Goal: Information Seeking & Learning: Learn about a topic

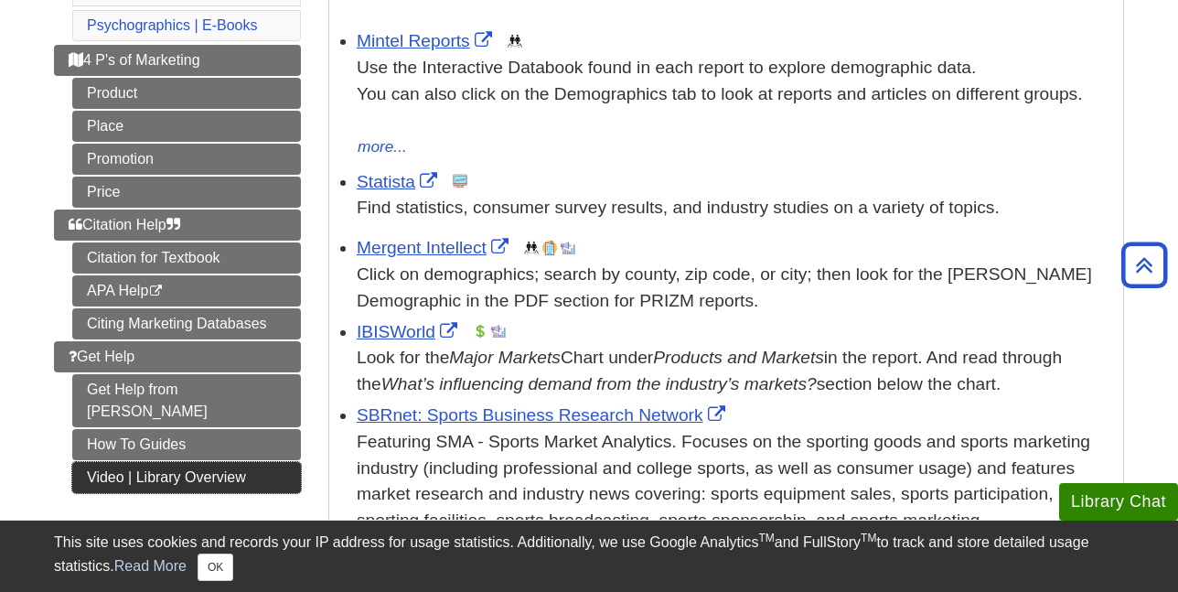
scroll to position [183, 0]
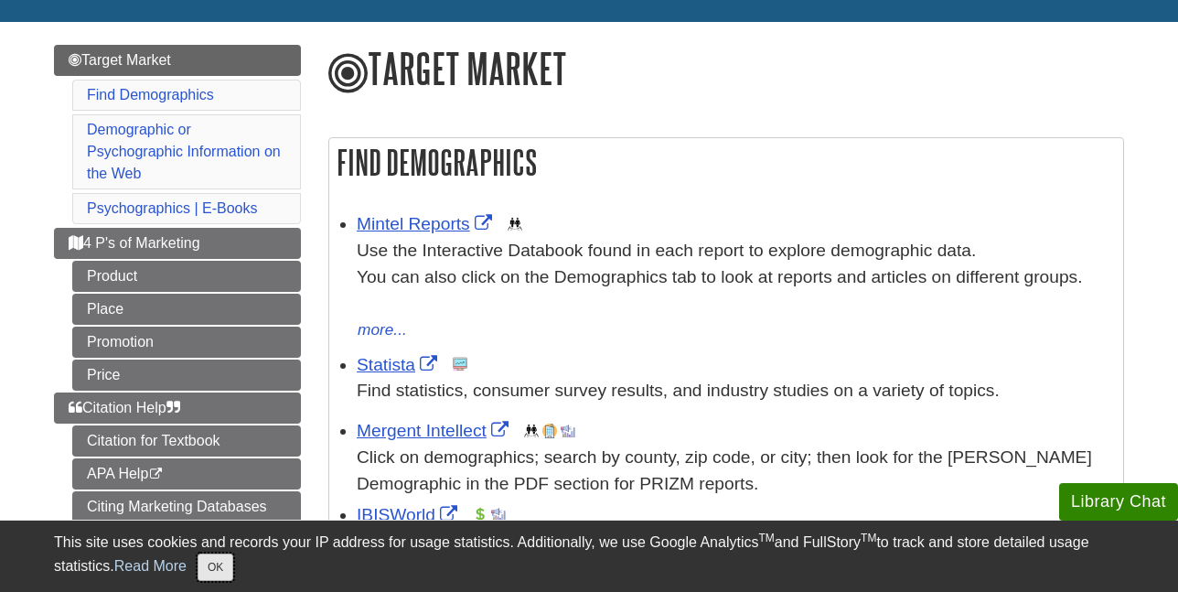
click at [226, 562] on button "OK" at bounding box center [216, 566] width 36 height 27
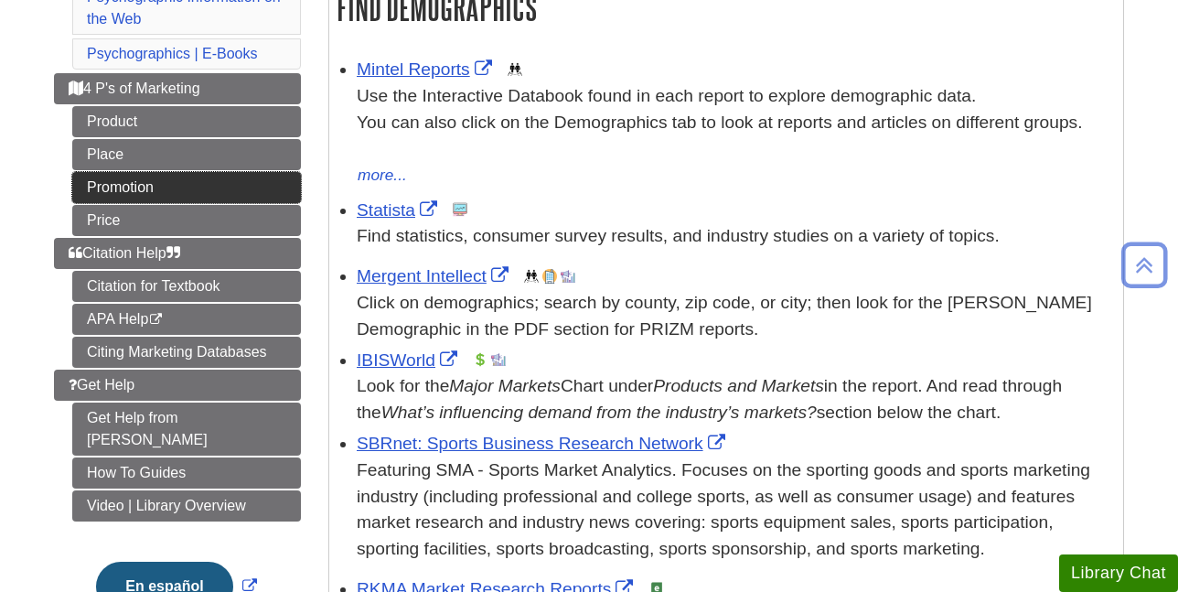
scroll to position [366, 0]
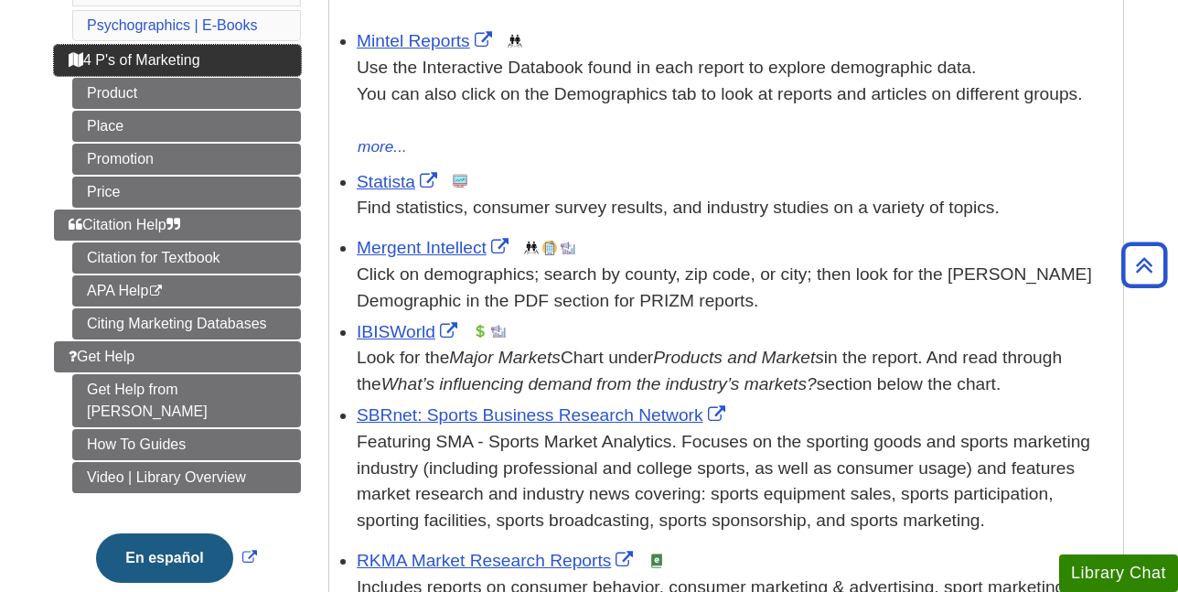
click at [164, 57] on span "4 P's of Marketing" at bounding box center [135, 60] width 132 height 16
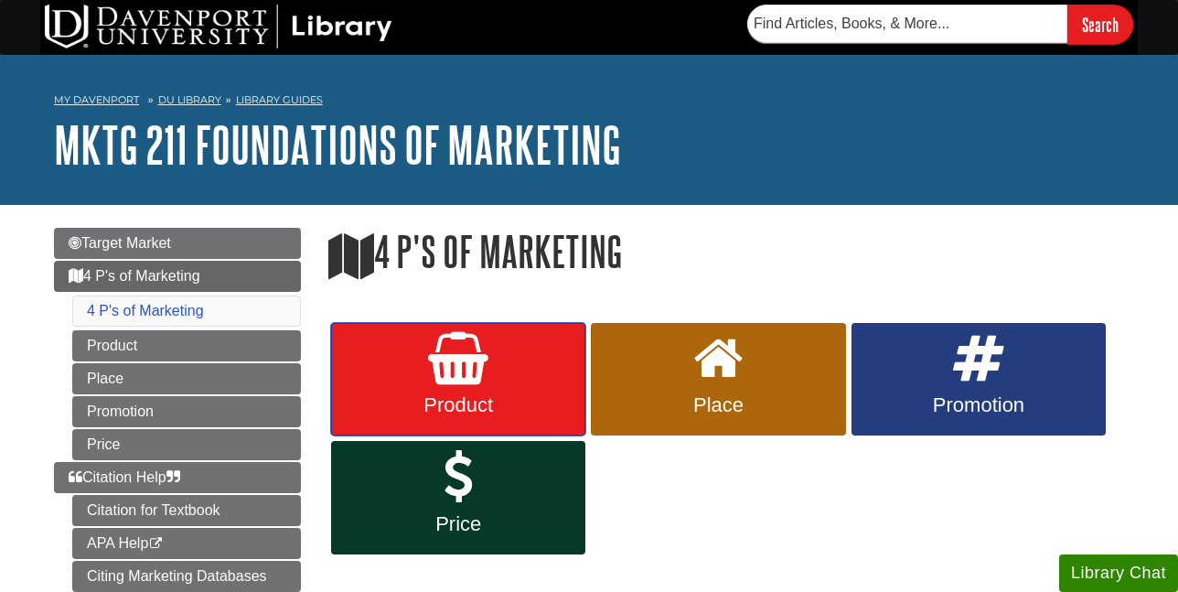
click at [451, 392] on link "Product" at bounding box center [458, 379] width 254 height 113
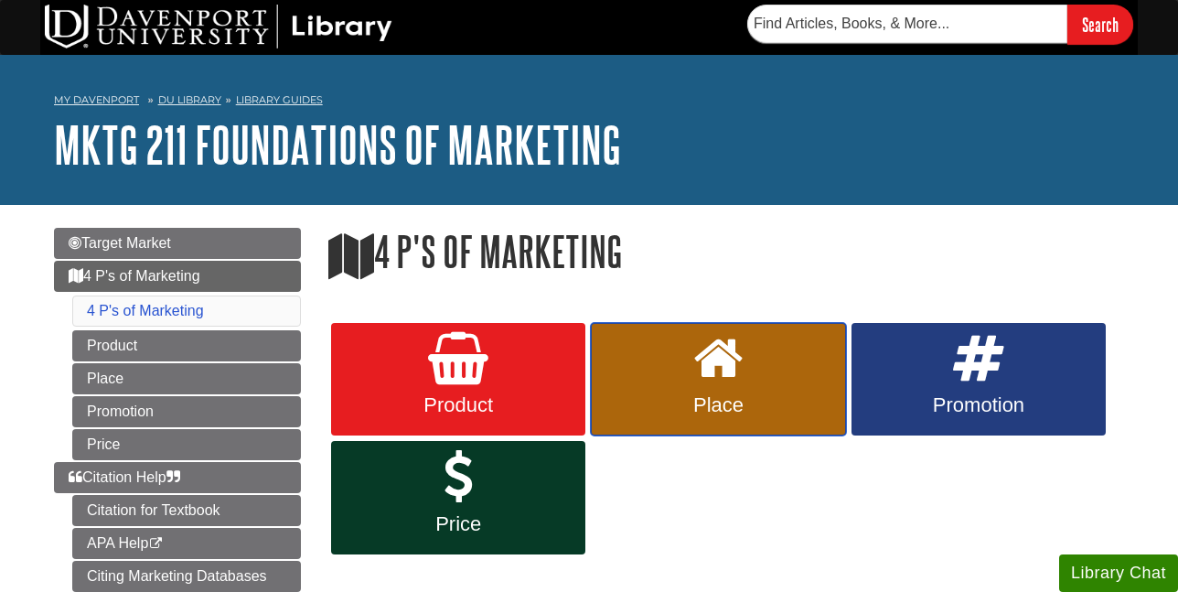
click at [756, 394] on span "Place" at bounding box center [718, 405] width 227 height 24
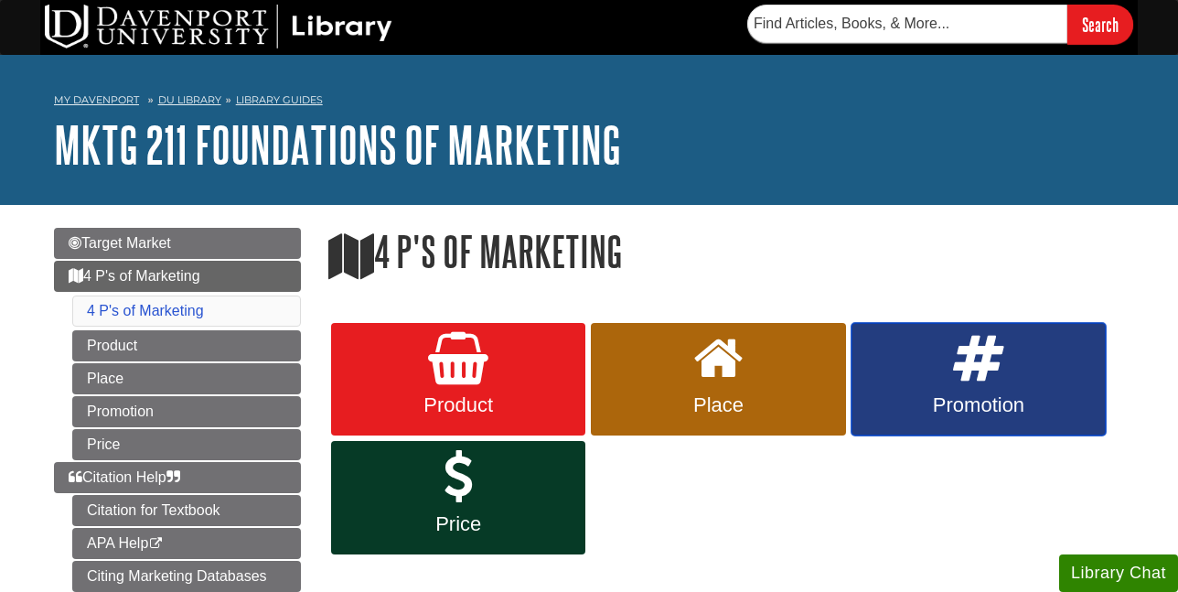
click at [999, 352] on icon at bounding box center [978, 358] width 53 height 53
click at [138, 280] on span "4 P's of Marketing" at bounding box center [135, 276] width 132 height 16
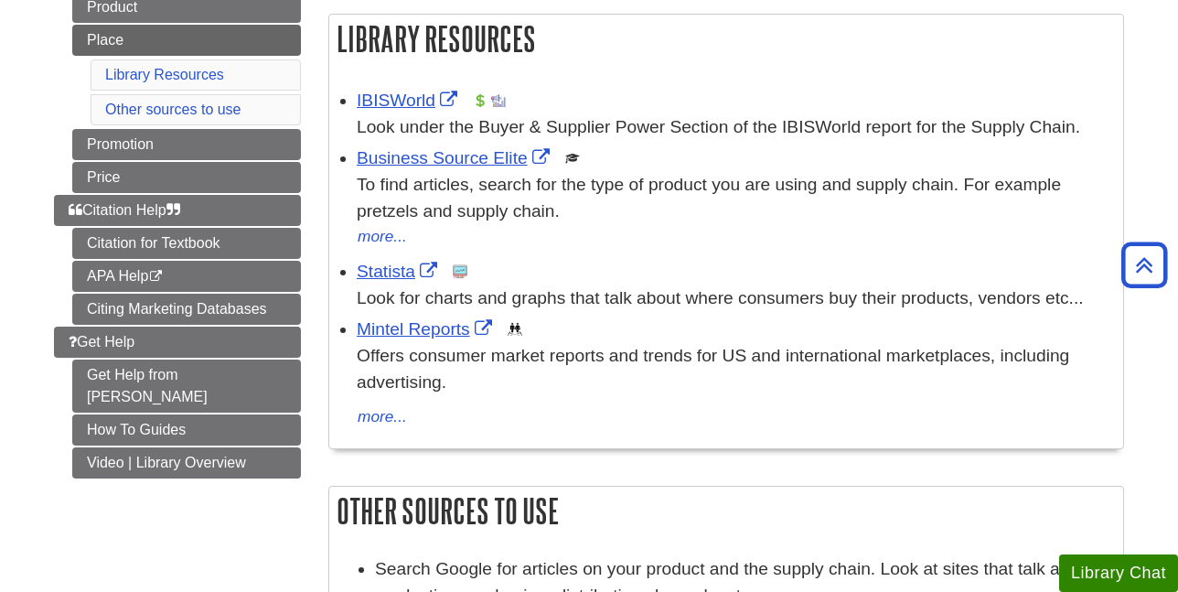
scroll to position [274, 0]
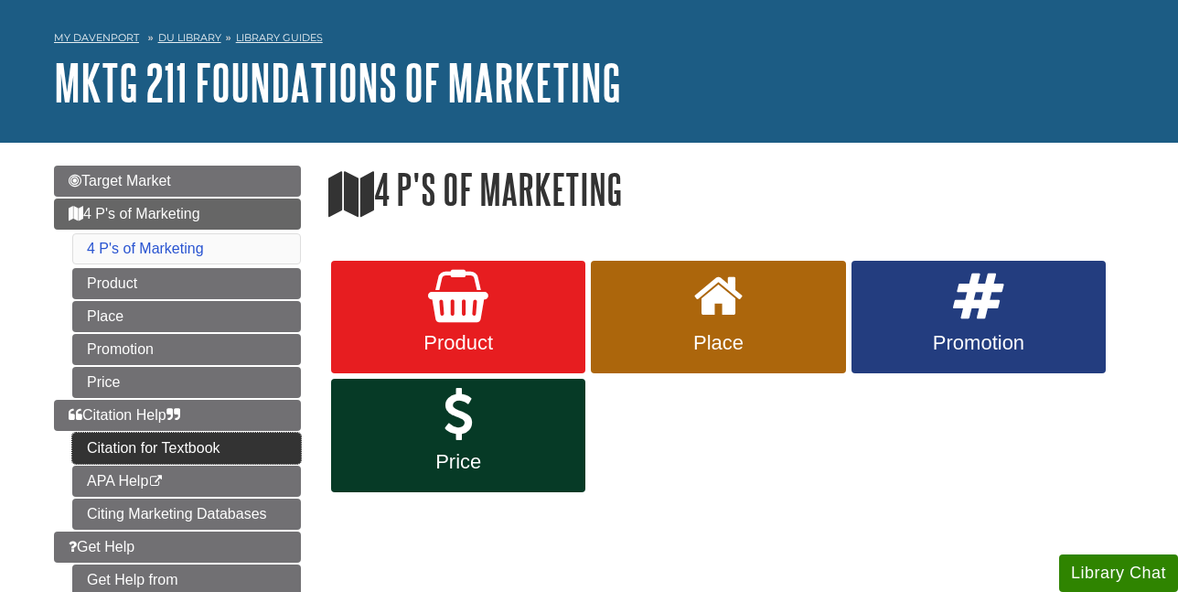
scroll to position [91, 0]
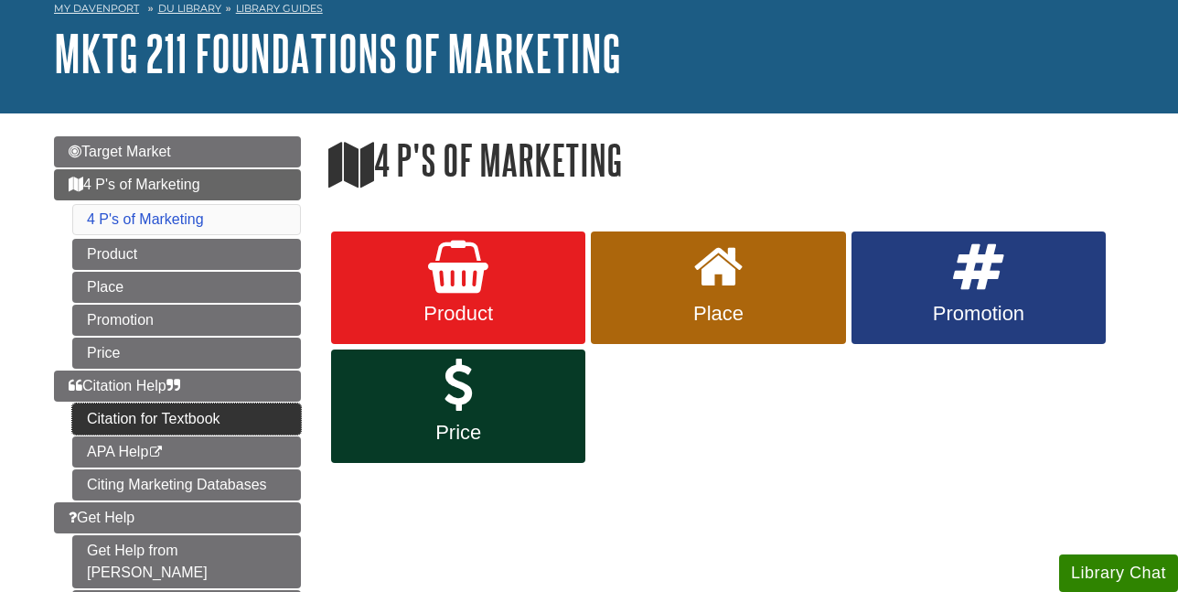
click at [150, 404] on link "Citation for Textbook" at bounding box center [186, 418] width 229 height 31
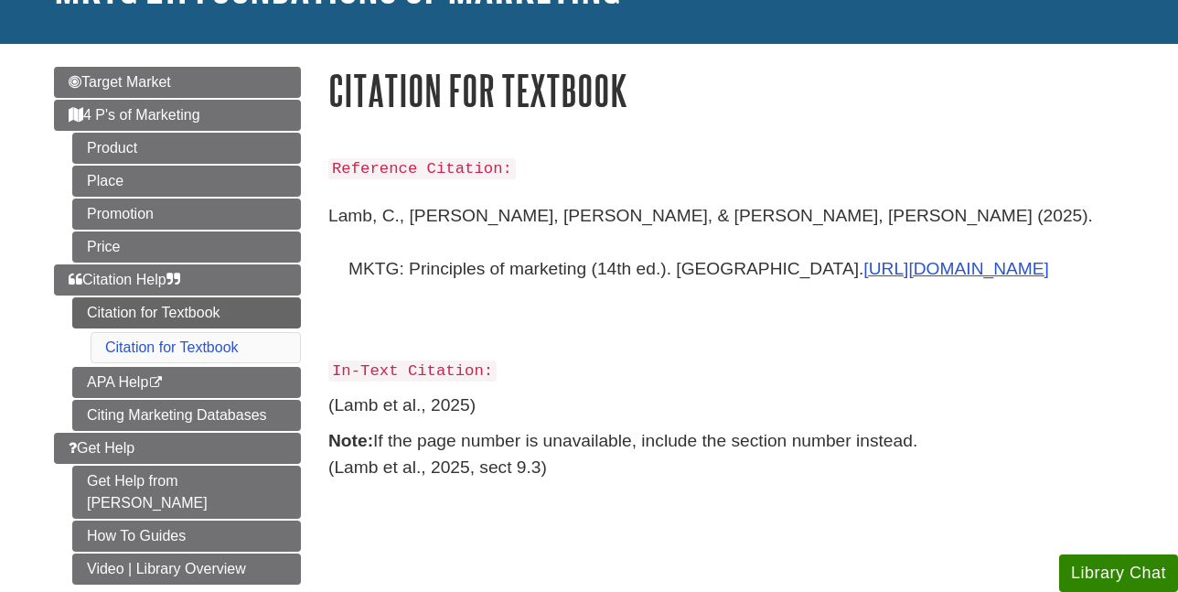
scroll to position [183, 0]
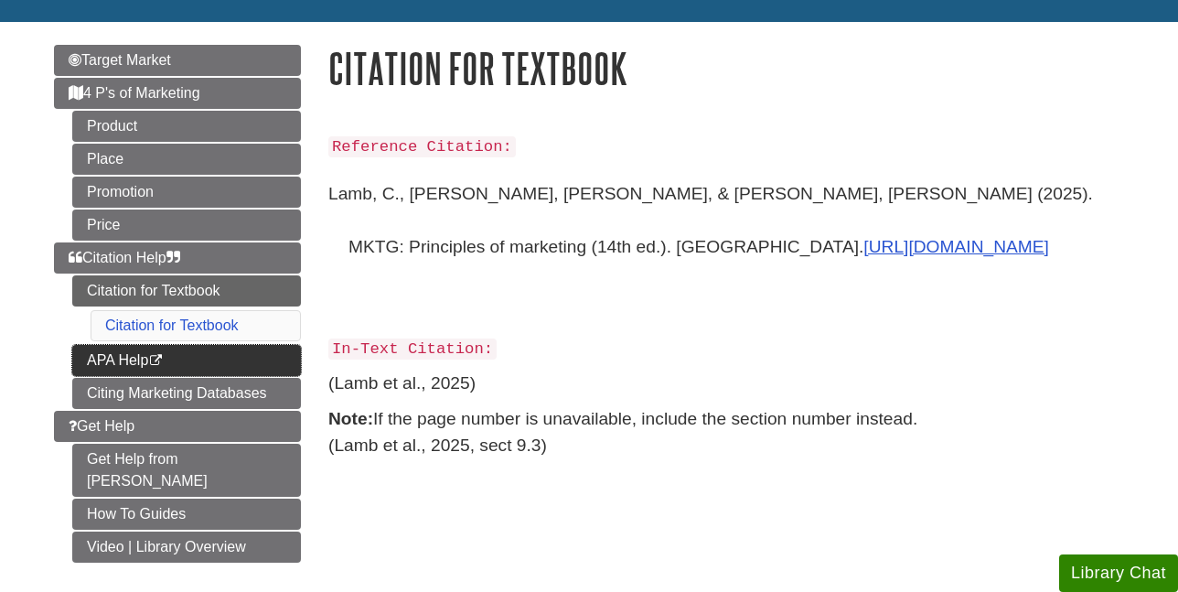
click at [201, 350] on link "APA Help This link opens in a new window" at bounding box center [186, 360] width 229 height 31
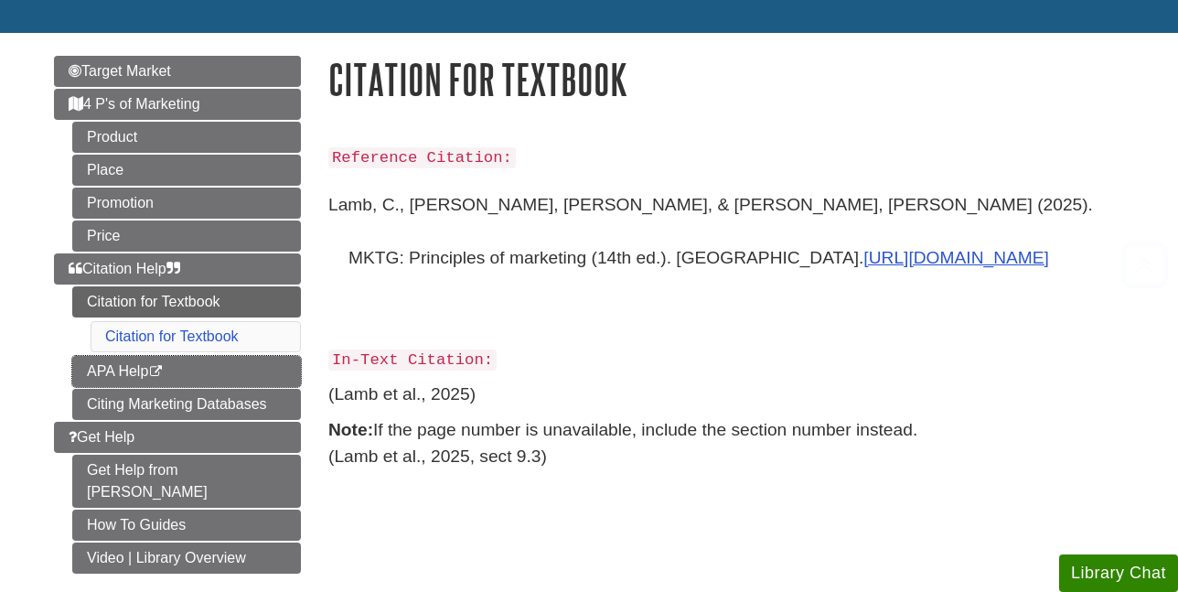
scroll to position [457, 0]
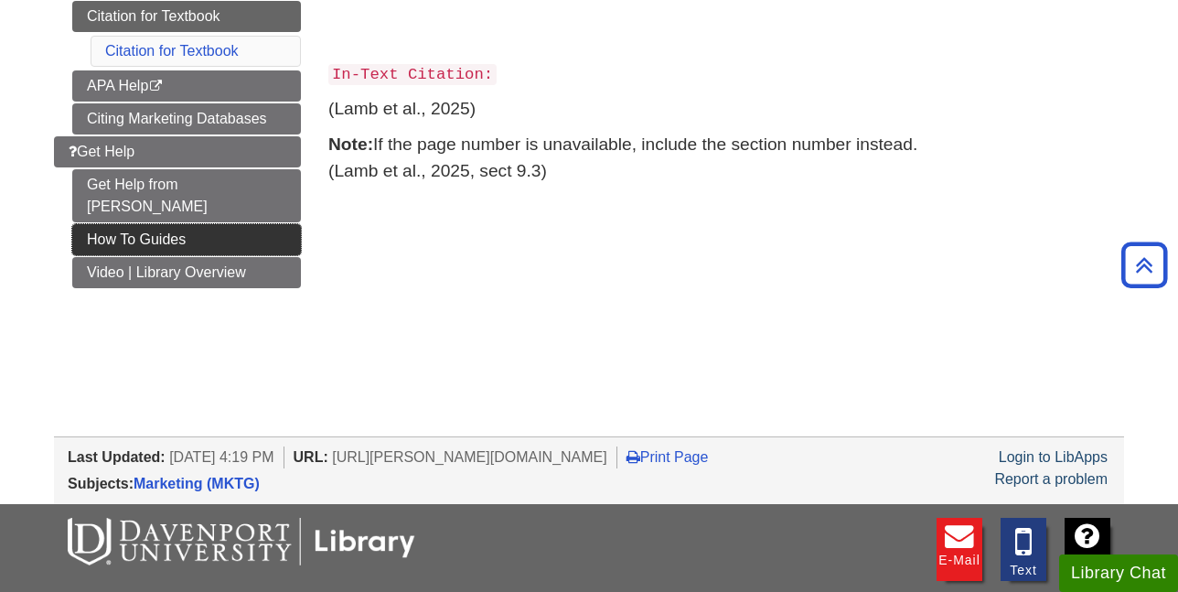
click at [143, 224] on link "How To Guides" at bounding box center [186, 239] width 229 height 31
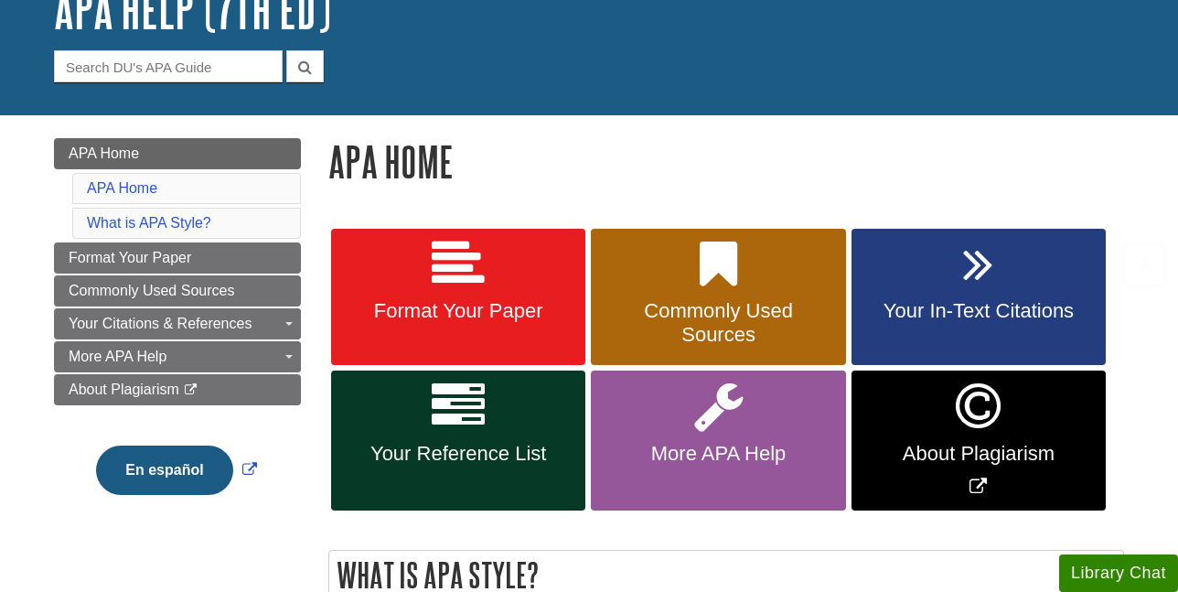
scroll to position [274, 0]
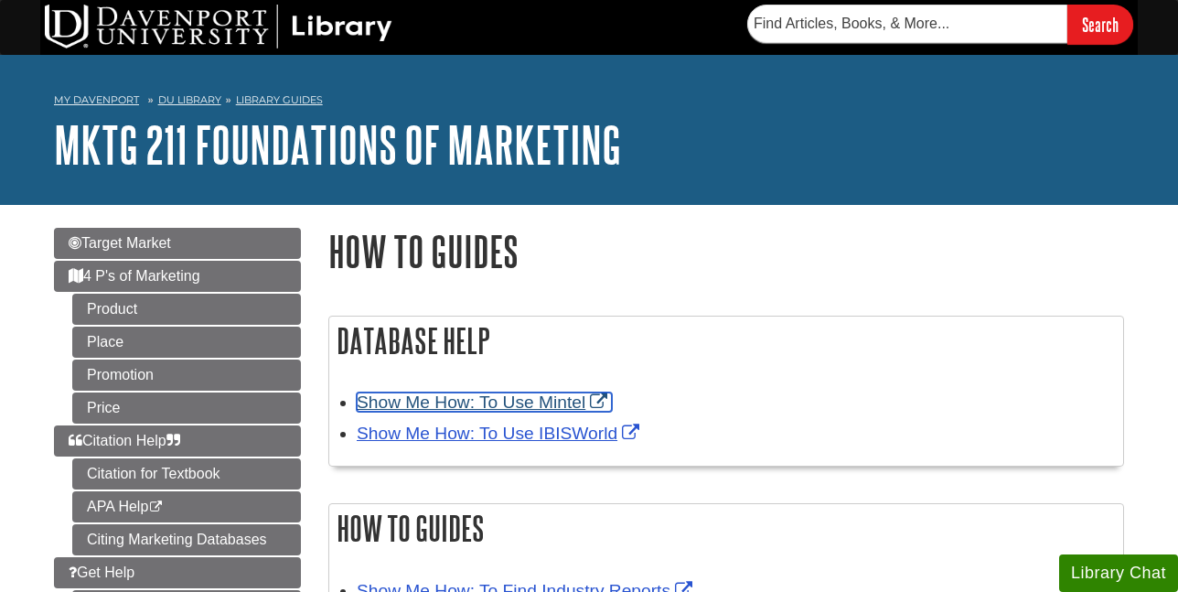
click at [478, 395] on link "Show Me How: To Use Mintel" at bounding box center [484, 401] width 255 height 19
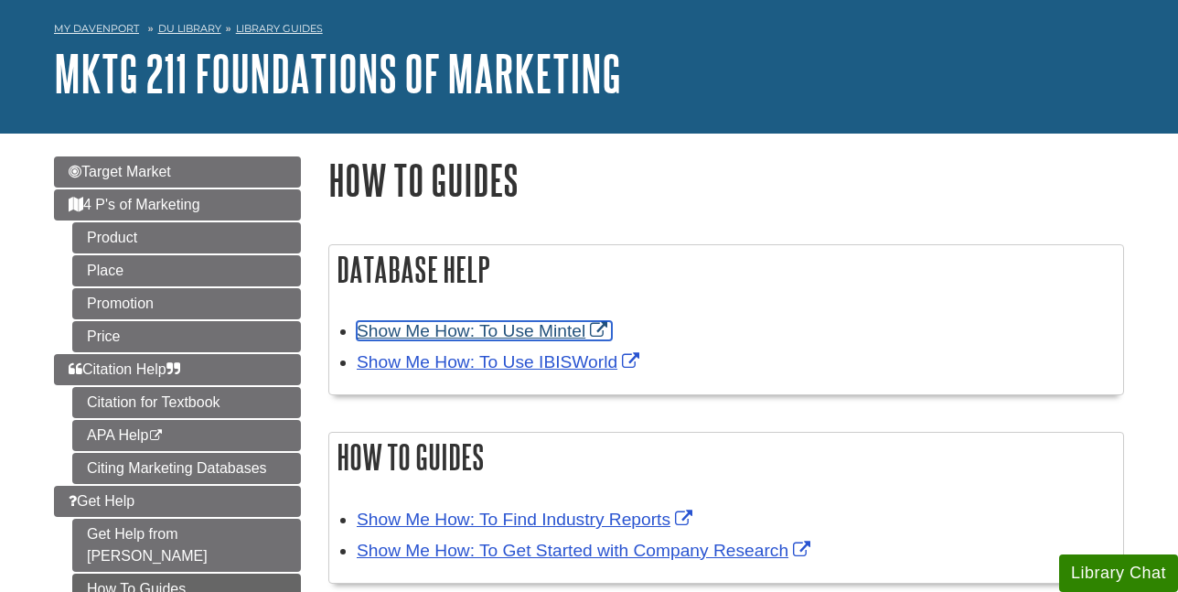
scroll to position [91, 0]
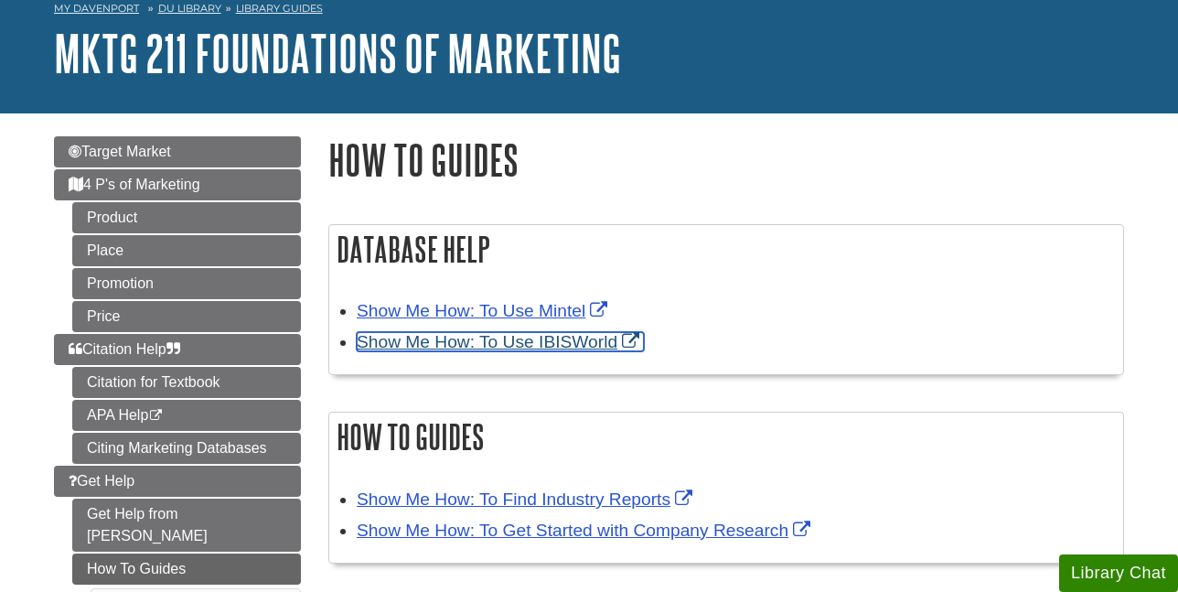
click at [534, 336] on link "Show Me How: To Use IBISWorld" at bounding box center [500, 341] width 287 height 19
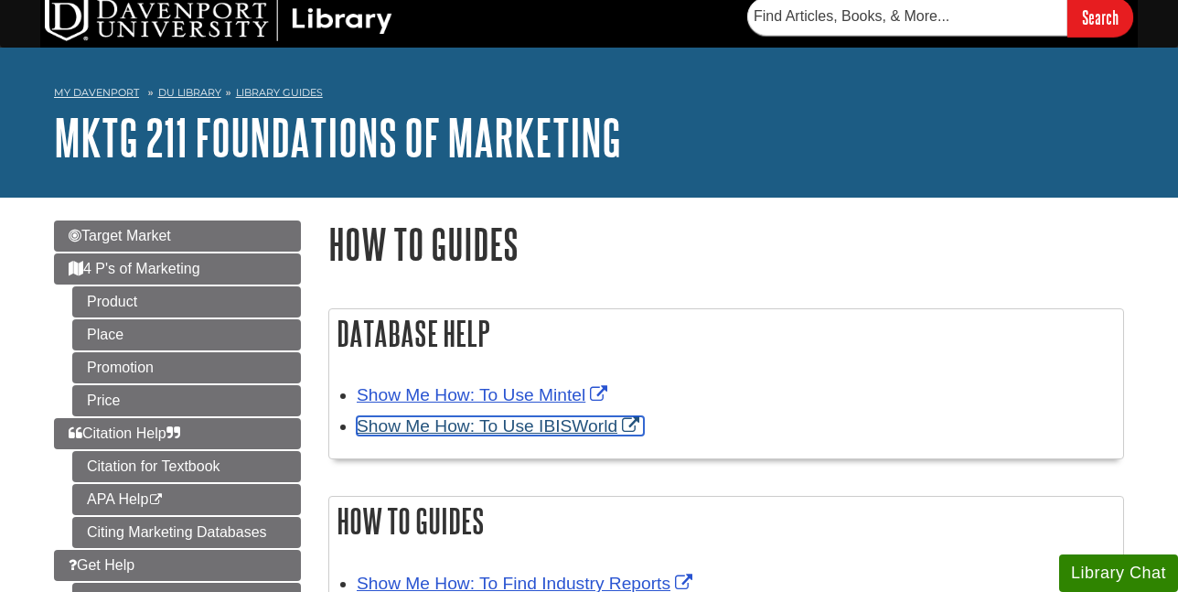
scroll to position [0, 0]
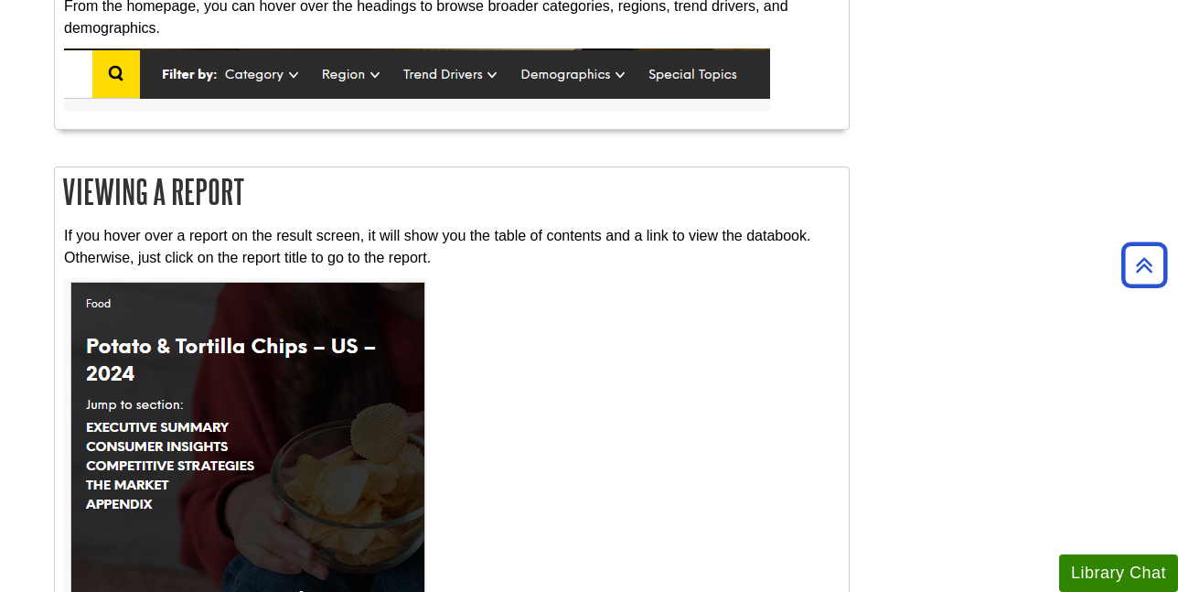
scroll to position [1189, 0]
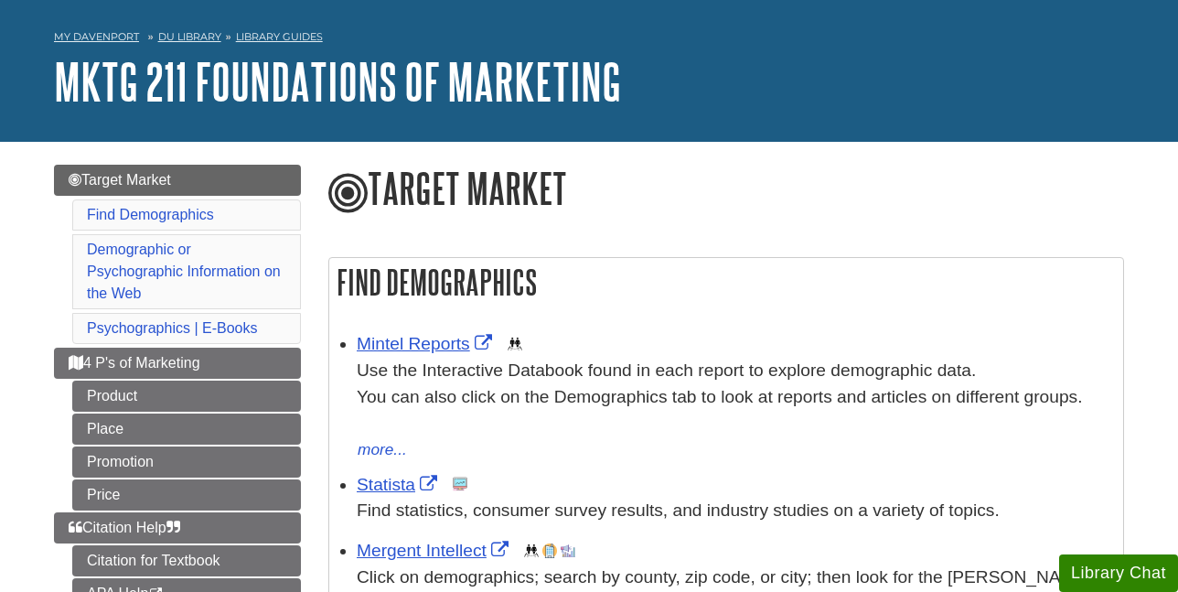
scroll to position [91, 0]
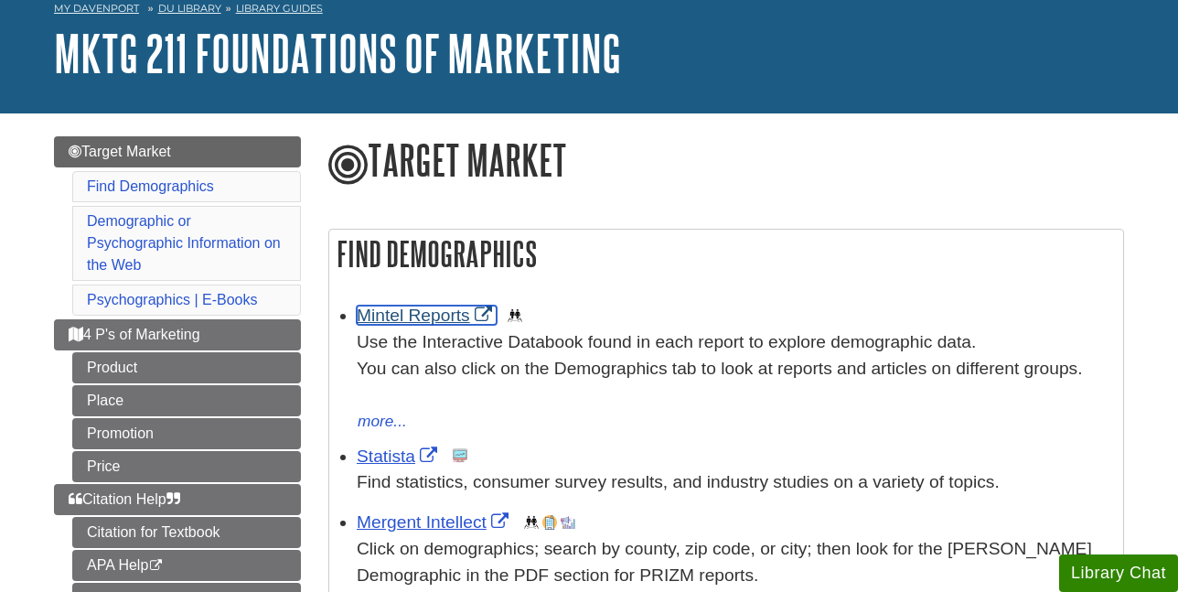
click at [445, 306] on link "Mintel Reports" at bounding box center [427, 315] width 140 height 19
